Goal: Task Accomplishment & Management: Complete application form

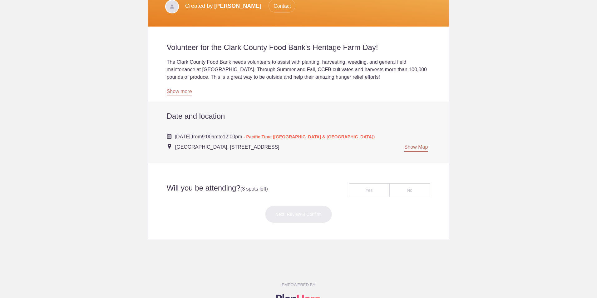
scroll to position [234, 0]
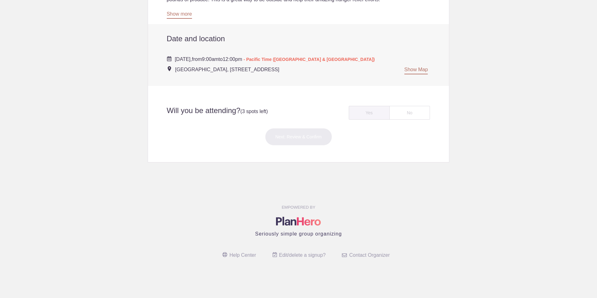
click at [371, 114] on div "Yes" at bounding box center [369, 113] width 41 height 14
radio input "true"
click at [281, 139] on button "Next: Review & Confirm" at bounding box center [298, 136] width 67 height 17
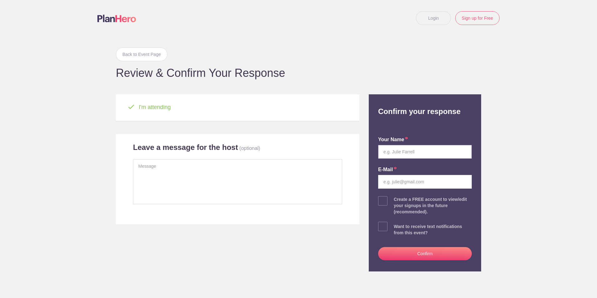
click at [390, 152] on input "text" at bounding box center [425, 152] width 94 height 14
type input "Hether Lenhart"
type input "Heather.Lenhart@liveIDM.com"
click at [431, 17] on link "Login" at bounding box center [433, 18] width 35 height 14
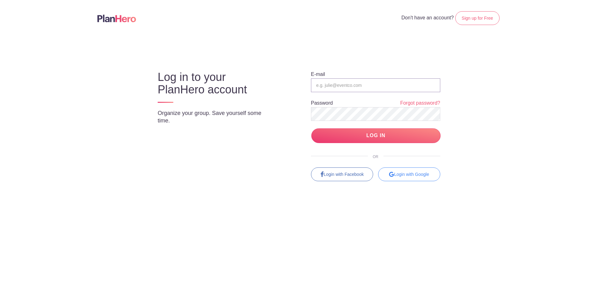
click at [337, 85] on input "email" at bounding box center [375, 85] width 129 height 14
type input "Heather.Lenhart@liveIDM.com"
click at [312, 128] on input "LOG IN" at bounding box center [376, 135] width 129 height 15
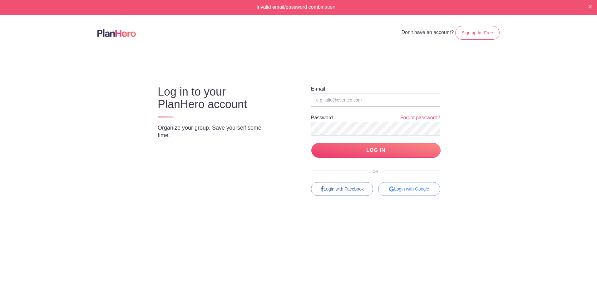
click at [349, 99] on input "email" at bounding box center [375, 100] width 129 height 14
type input "Heather.Lenhart@liveIDM.com"
click at [414, 119] on link "Forgot password?" at bounding box center [421, 117] width 40 height 7
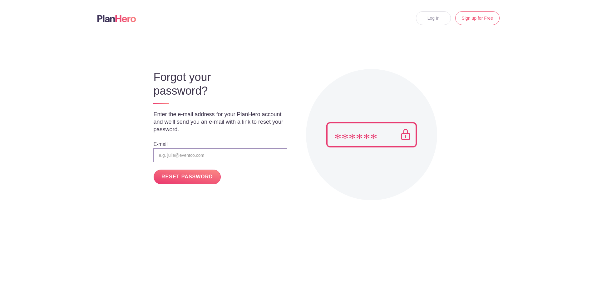
click at [186, 159] on input "email" at bounding box center [220, 155] width 134 height 14
type input "Heather.Lenhart@liveIDM.com"
click at [186, 177] on input "RESET PASSWORD" at bounding box center [187, 177] width 67 height 15
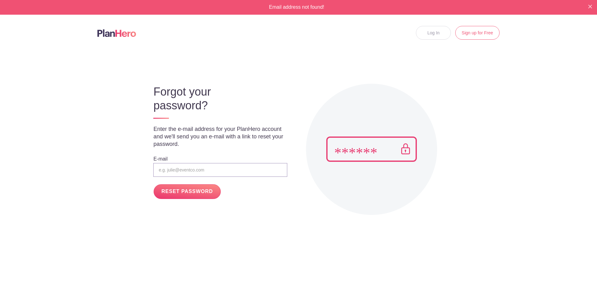
click at [188, 170] on input "email" at bounding box center [220, 170] width 134 height 14
type input "[PERSON_NAME][EMAIL_ADDRESS][PERSON_NAME][DOMAIN_NAME]"
click at [197, 192] on input "RESET PASSWORD" at bounding box center [187, 191] width 67 height 15
click at [590, 5] on img "Close" at bounding box center [591, 7] width 4 height 4
